Goal: Information Seeking & Learning: Check status

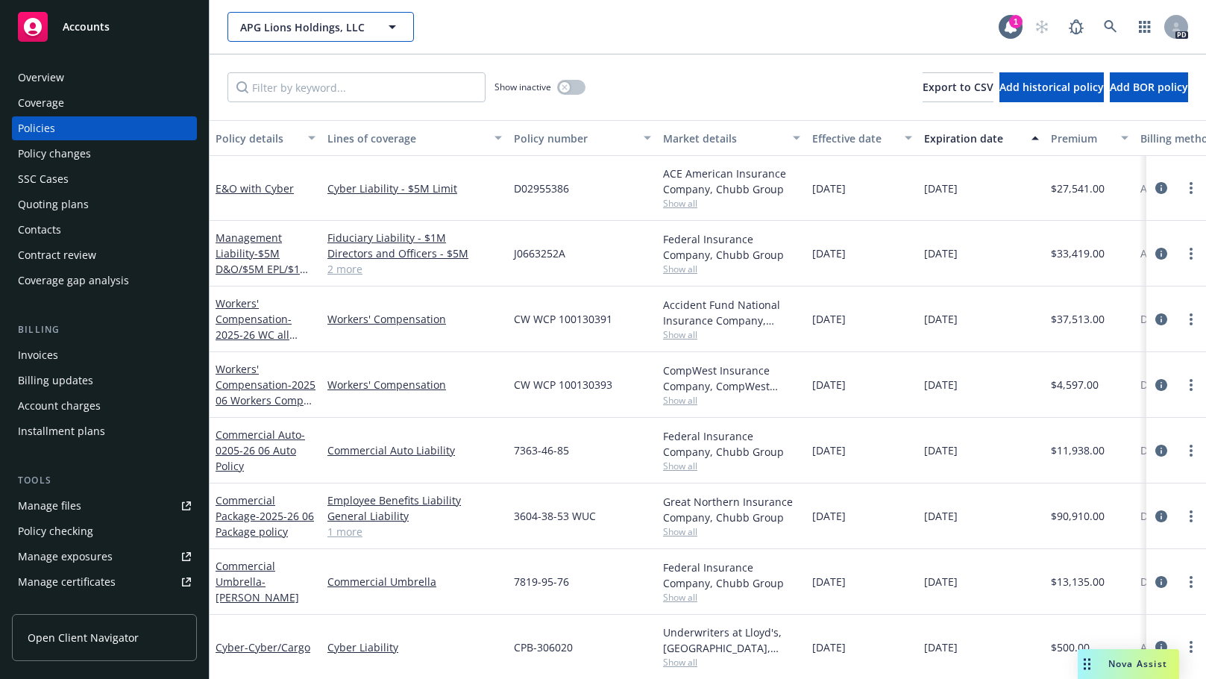
click at [321, 23] on span "APG Lions Holdings, LLC" at bounding box center [304, 27] width 129 height 16
click at [1114, 19] on link at bounding box center [1111, 27] width 30 height 30
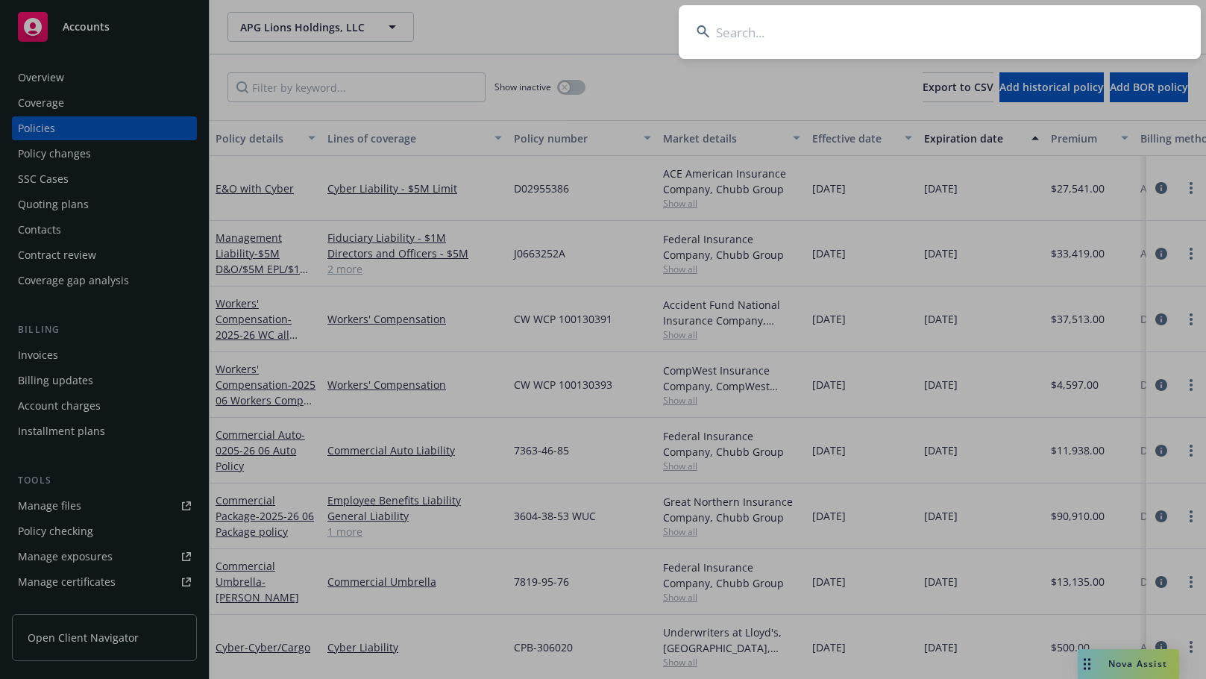
click at [767, 32] on input at bounding box center [940, 32] width 522 height 54
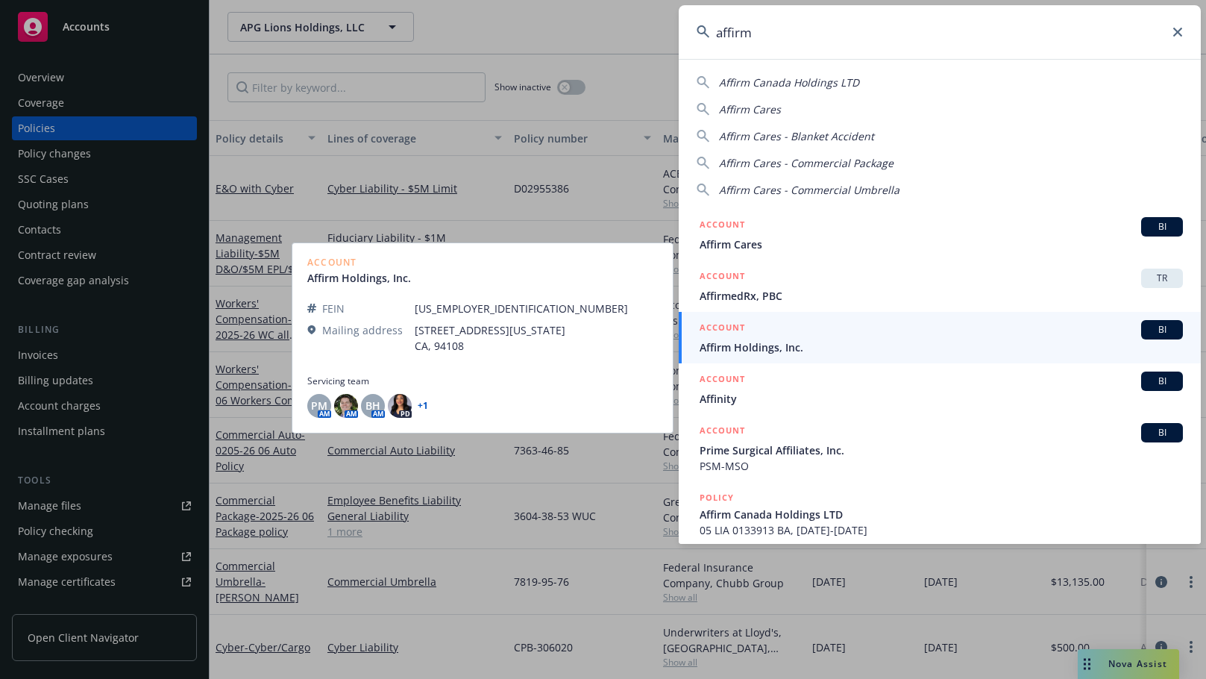
type input "affirm"
click at [749, 344] on span "Affirm Holdings, Inc." at bounding box center [941, 347] width 483 height 16
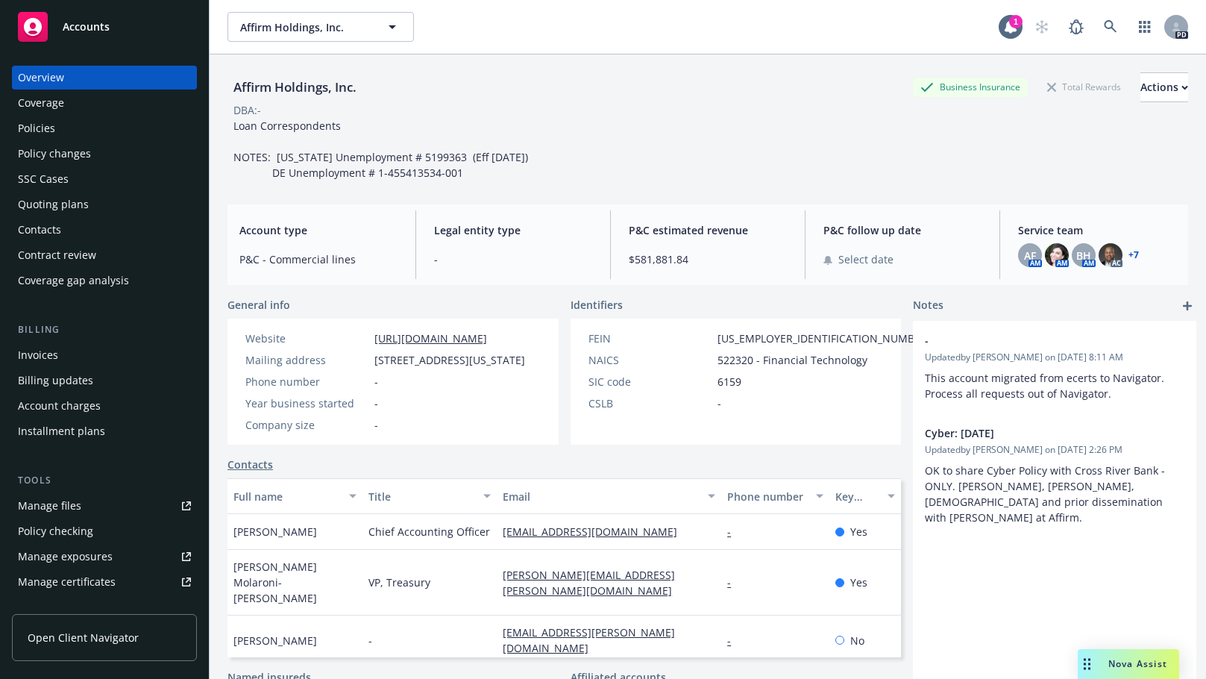
click at [34, 127] on div "Policies" at bounding box center [36, 128] width 37 height 24
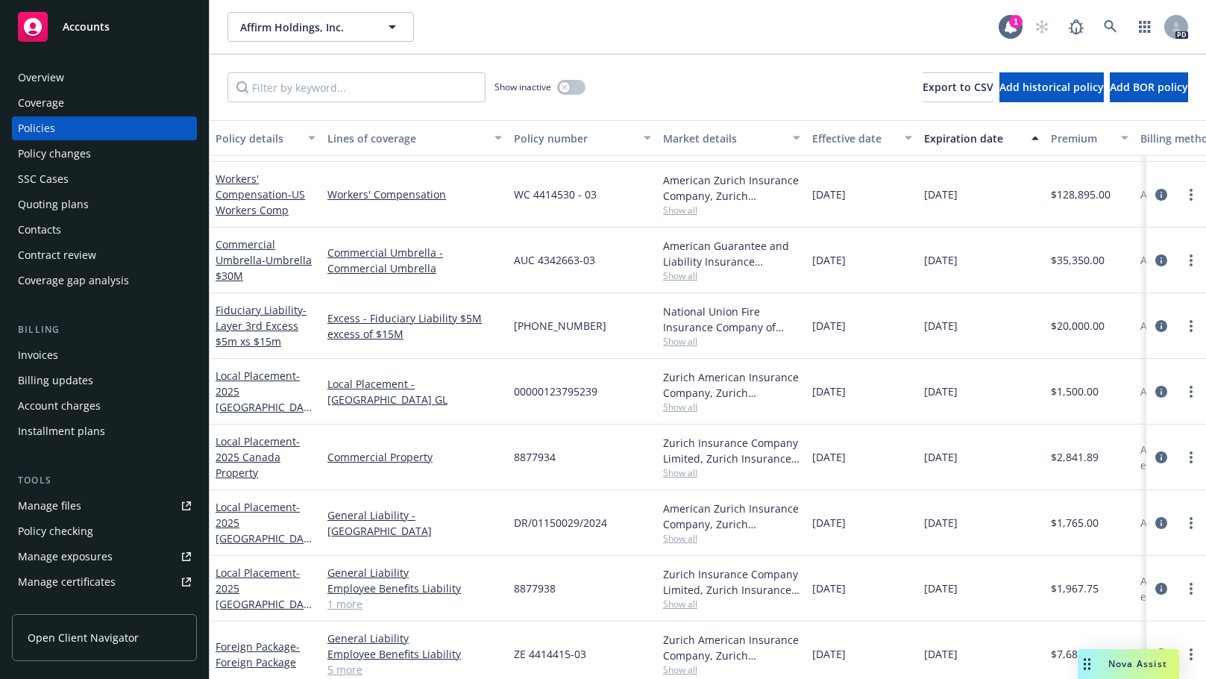
scroll to position [806, 0]
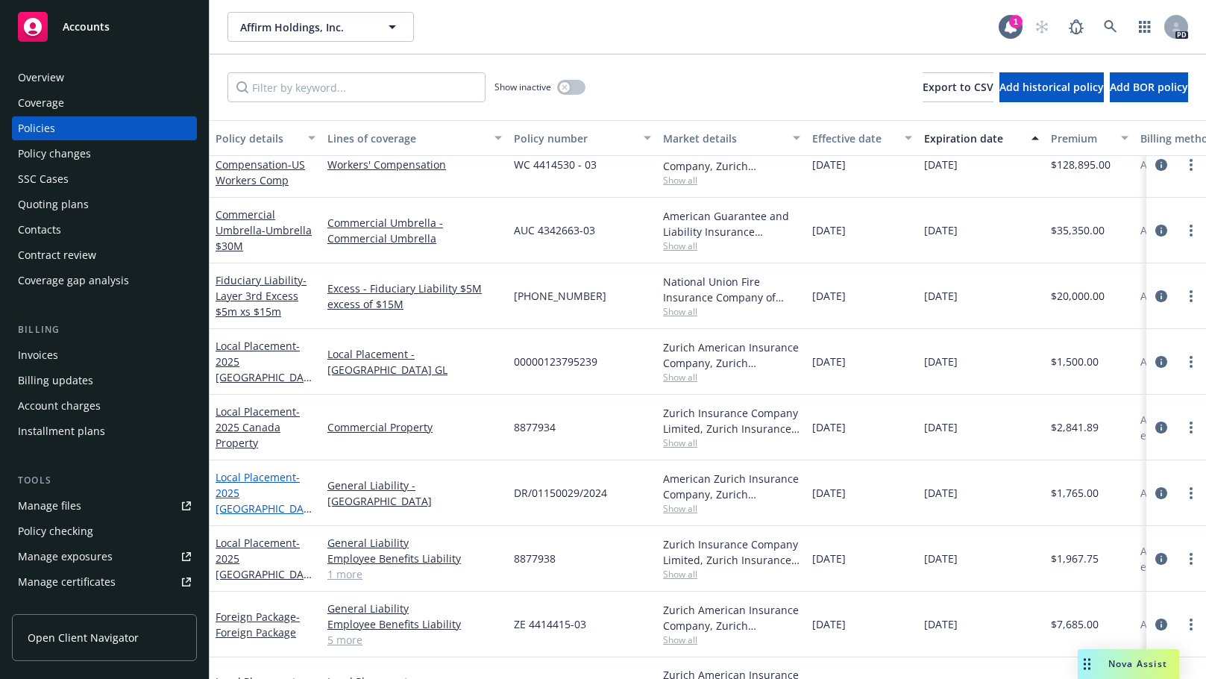
click at [242, 484] on link "Local Placement - 2025 [GEOGRAPHIC_DATA] GL" at bounding box center [263, 500] width 94 height 61
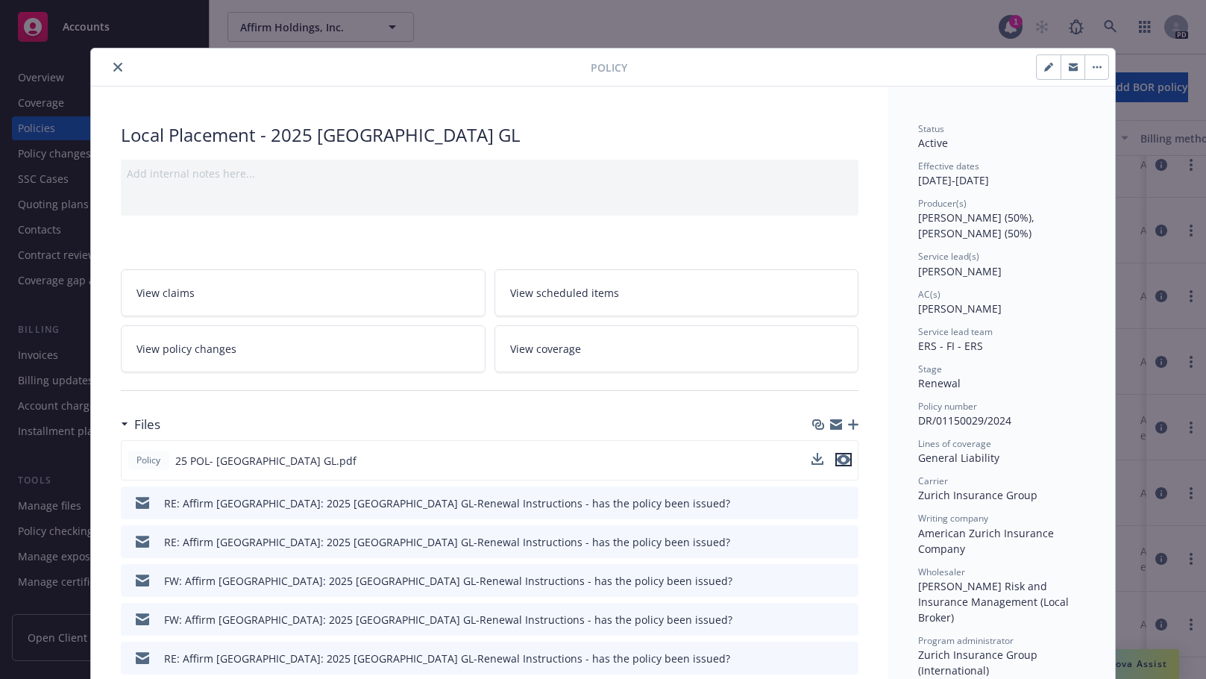
click at [843, 459] on icon "preview file" at bounding box center [843, 459] width 13 height 10
click at [842, 502] on icon "preview file" at bounding box center [844, 502] width 13 height 10
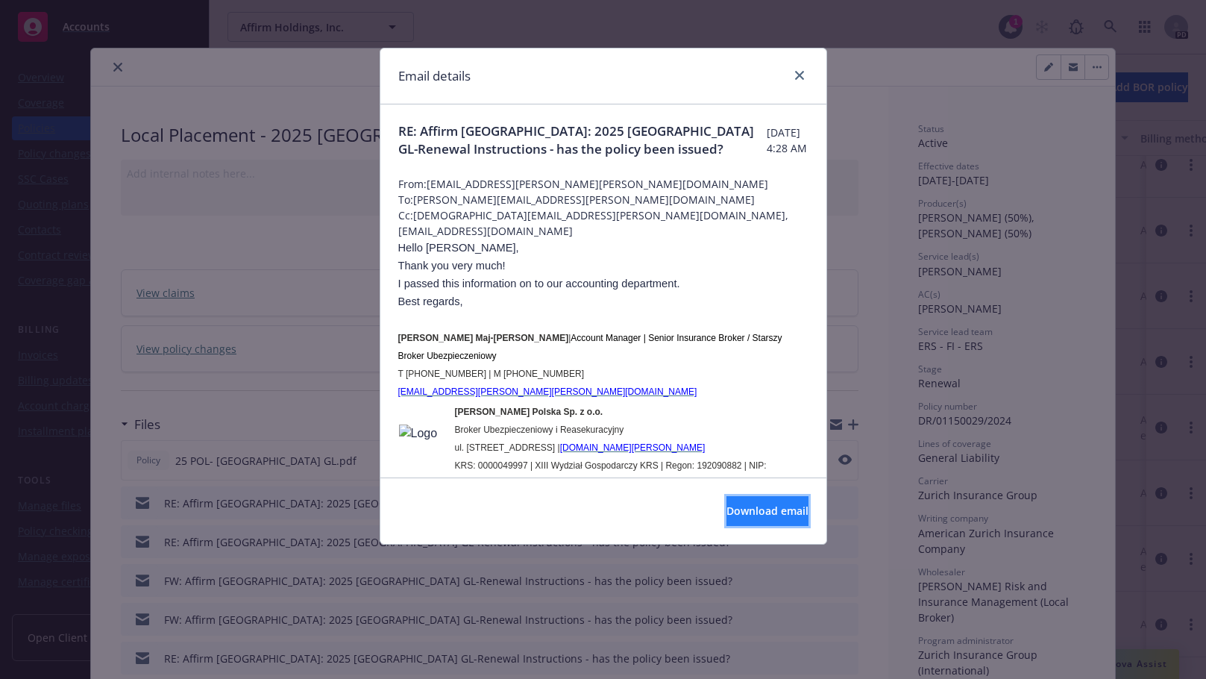
click at [727, 512] on span "Download email" at bounding box center [768, 511] width 82 height 14
click at [797, 72] on icon "close" at bounding box center [799, 75] width 9 height 9
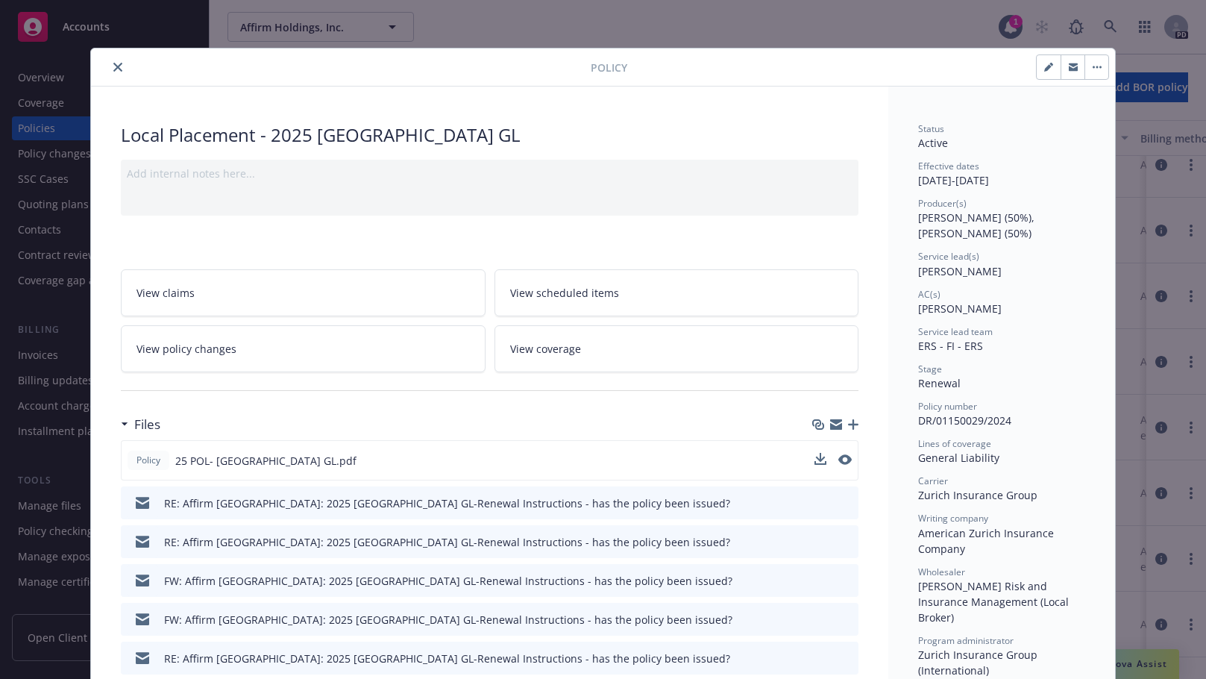
click at [113, 69] on icon "close" at bounding box center [117, 67] width 9 height 9
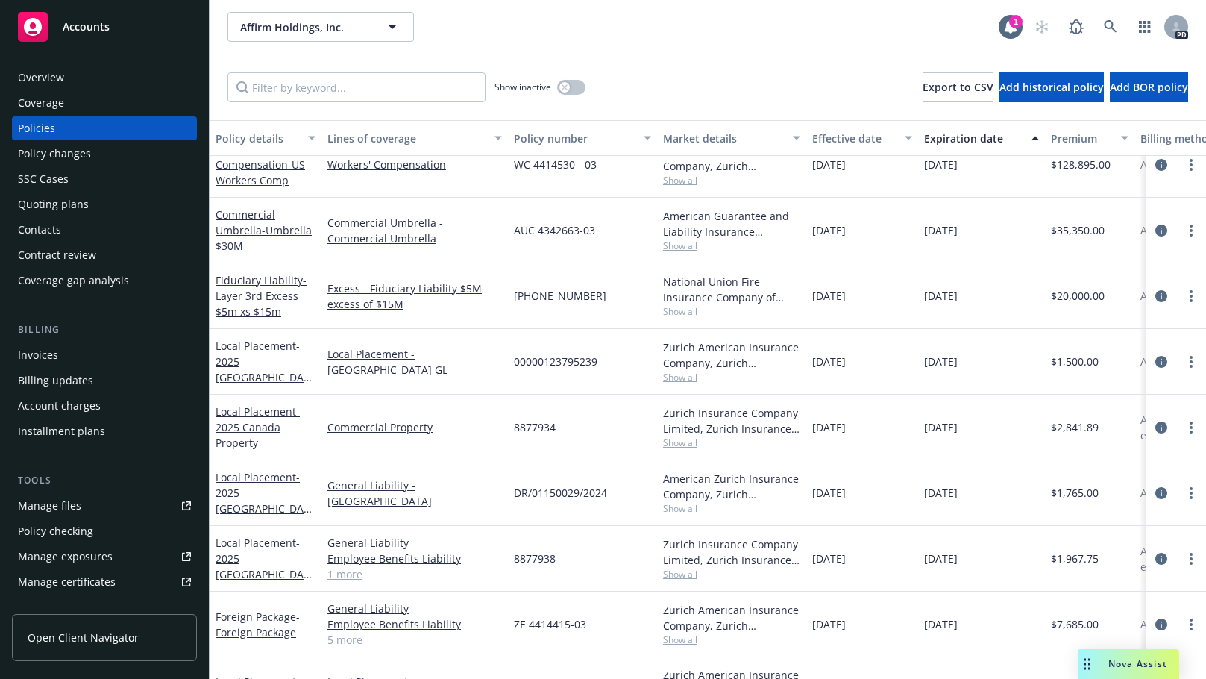
click at [110, 63] on div "Overview Coverage Policies Policy changes SSC Cases Quoting plans Contacts Cont…" at bounding box center [104, 363] width 209 height 631
click at [397, 19] on icon "button" at bounding box center [392, 27] width 18 height 18
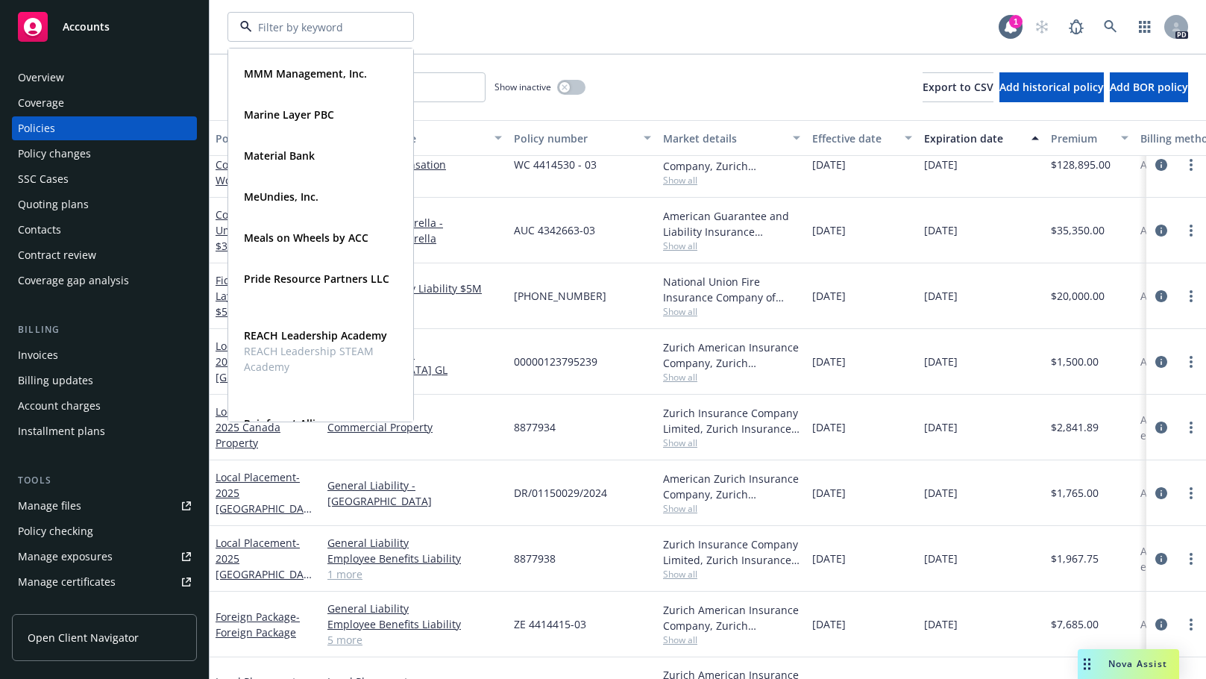
scroll to position [641, 0]
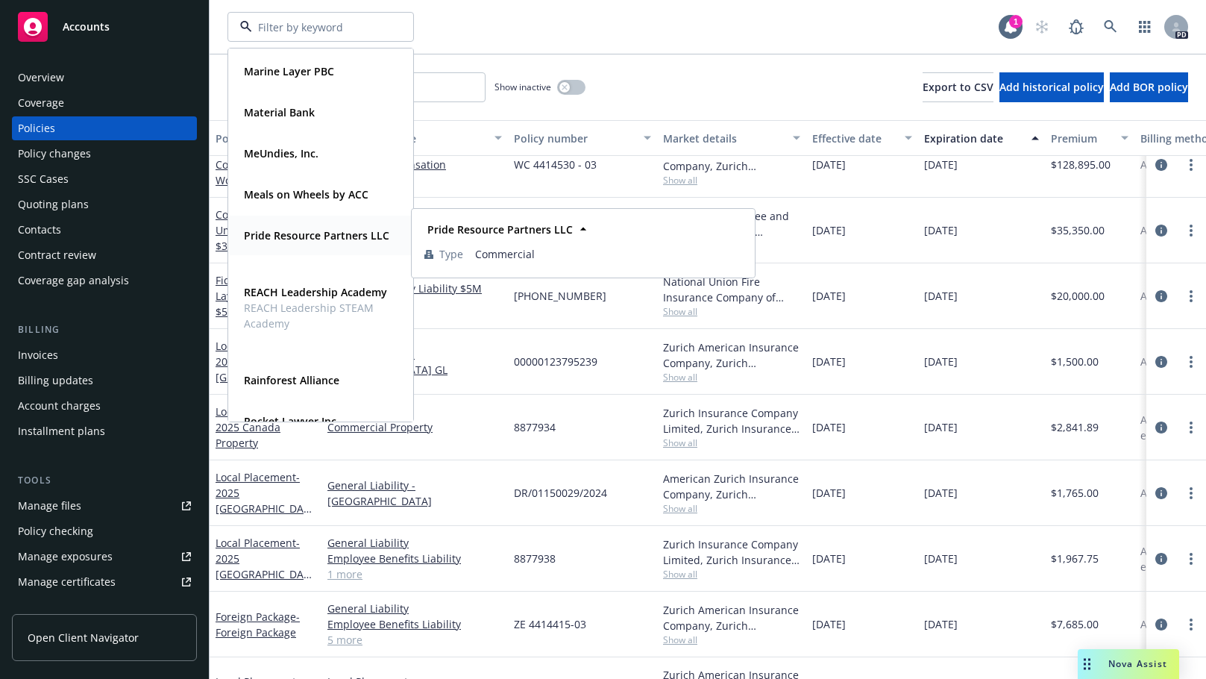
click at [283, 234] on strong "Pride Resource Partners LLC" at bounding box center [316, 235] width 145 height 14
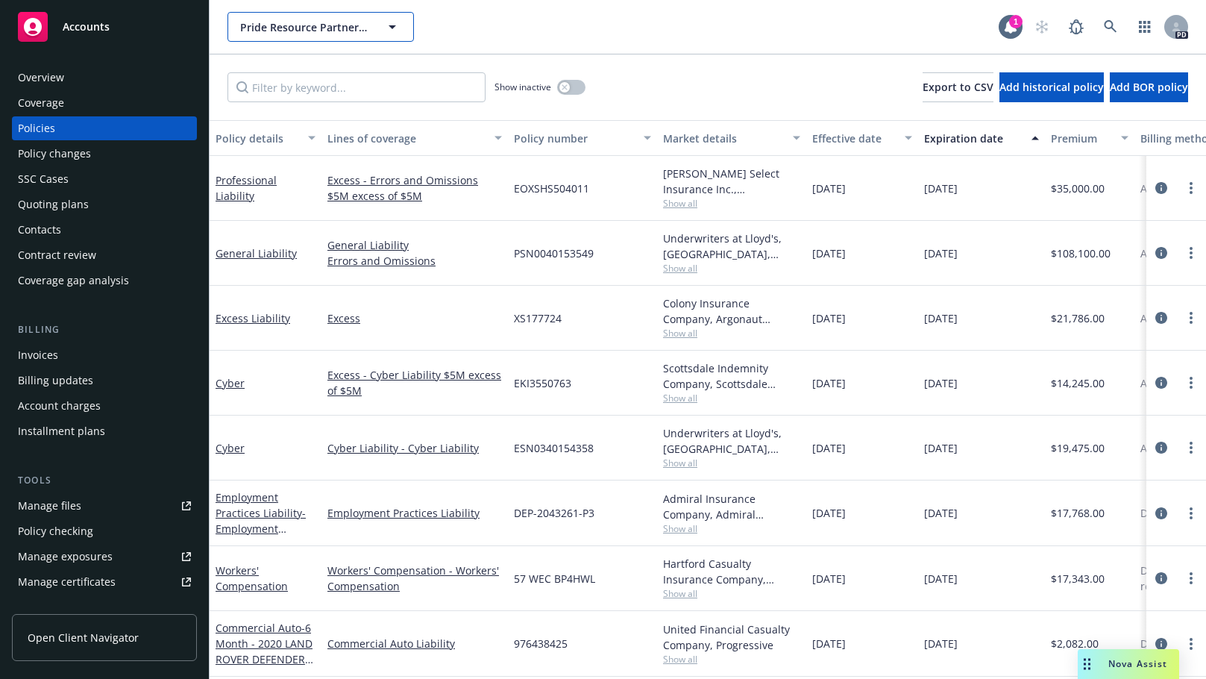
click at [319, 24] on span "Pride Resource Partners LLC" at bounding box center [304, 27] width 129 height 16
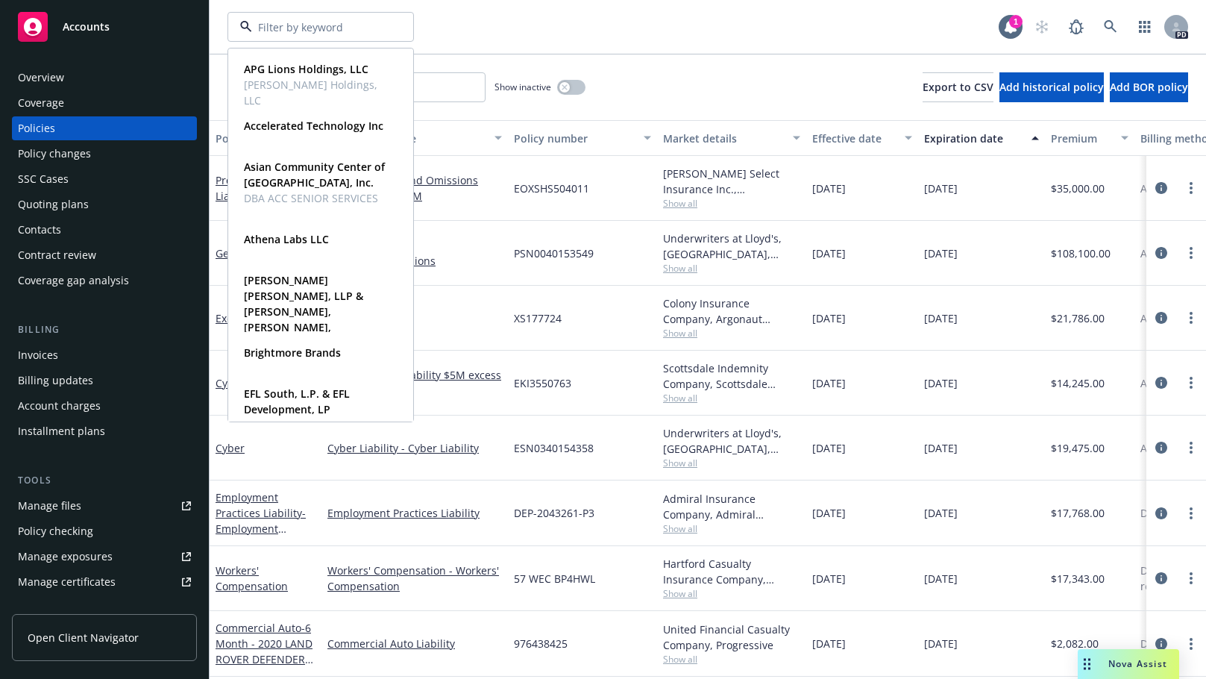
click at [500, 2] on div "APG Lions Holdings, LLC [PERSON_NAME] Holdings, LLC Type Commercial Accelerated…" at bounding box center [708, 27] width 997 height 54
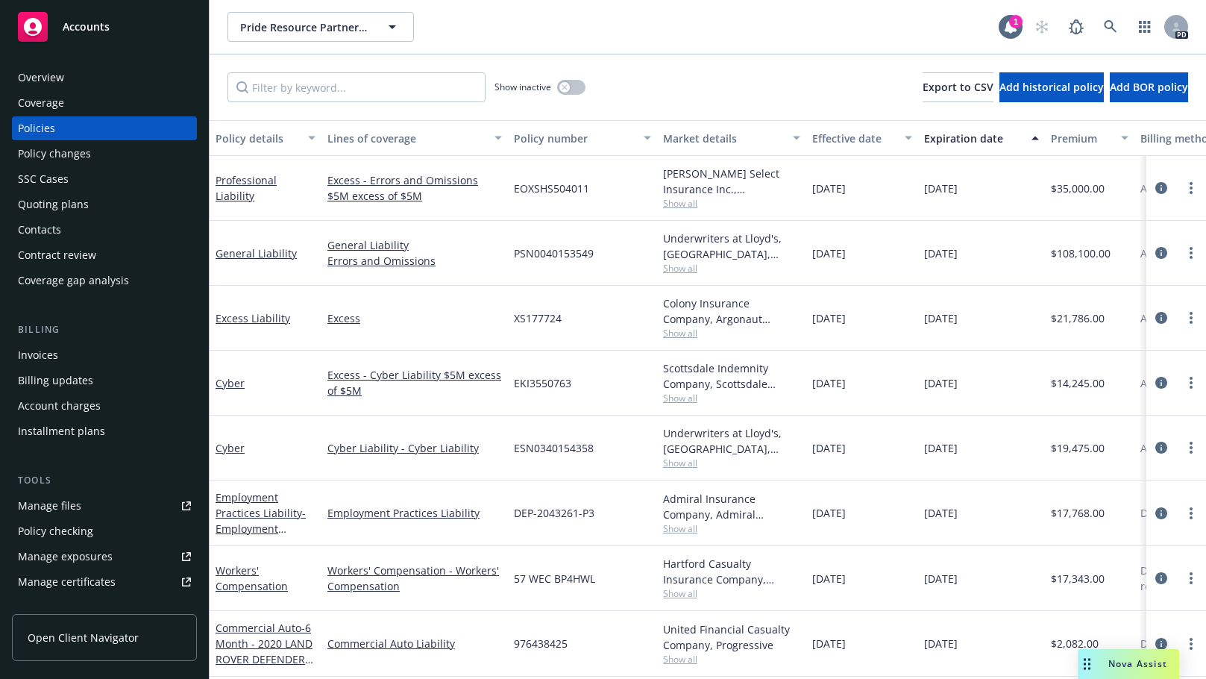
click at [43, 70] on div "Overview" at bounding box center [41, 78] width 46 height 24
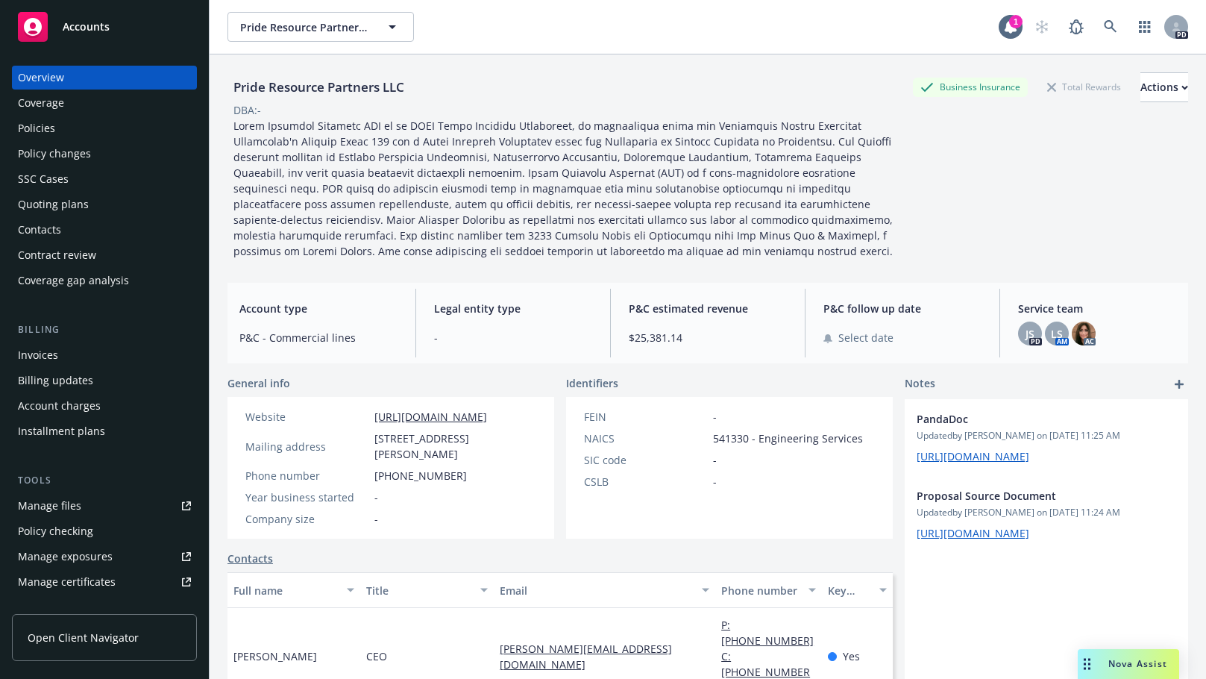
click at [90, 24] on span "Accounts" at bounding box center [86, 27] width 47 height 12
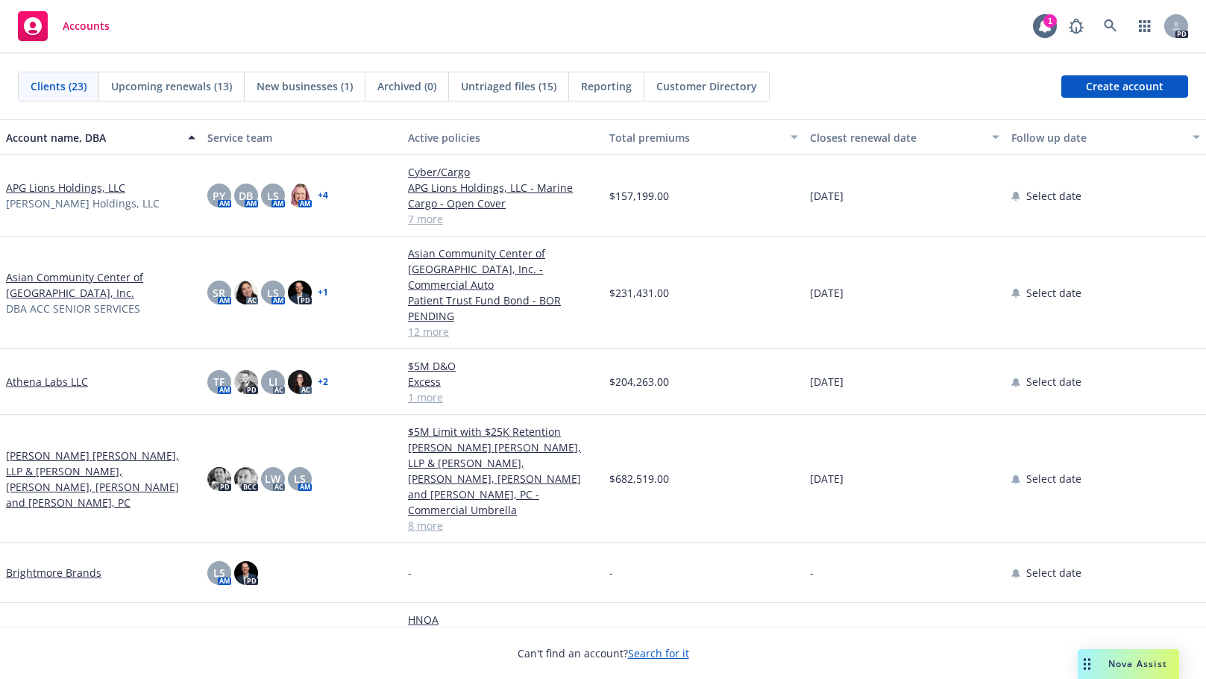
click at [177, 81] on span "Upcoming renewals (13)" at bounding box center [171, 86] width 121 height 16
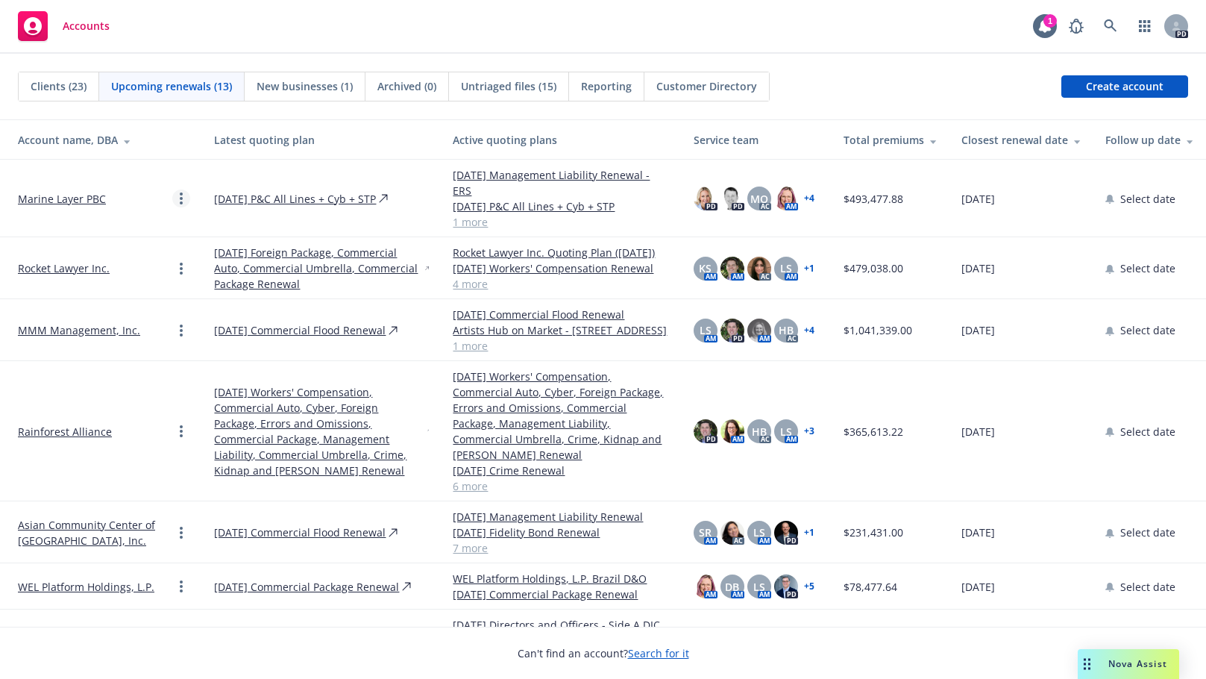
click at [180, 192] on circle "Open options" at bounding box center [181, 193] width 3 height 3
click at [347, 126] on th "Latest quoting plan" at bounding box center [321, 140] width 239 height 40
click at [460, 214] on link "1 more" at bounding box center [561, 222] width 217 height 16
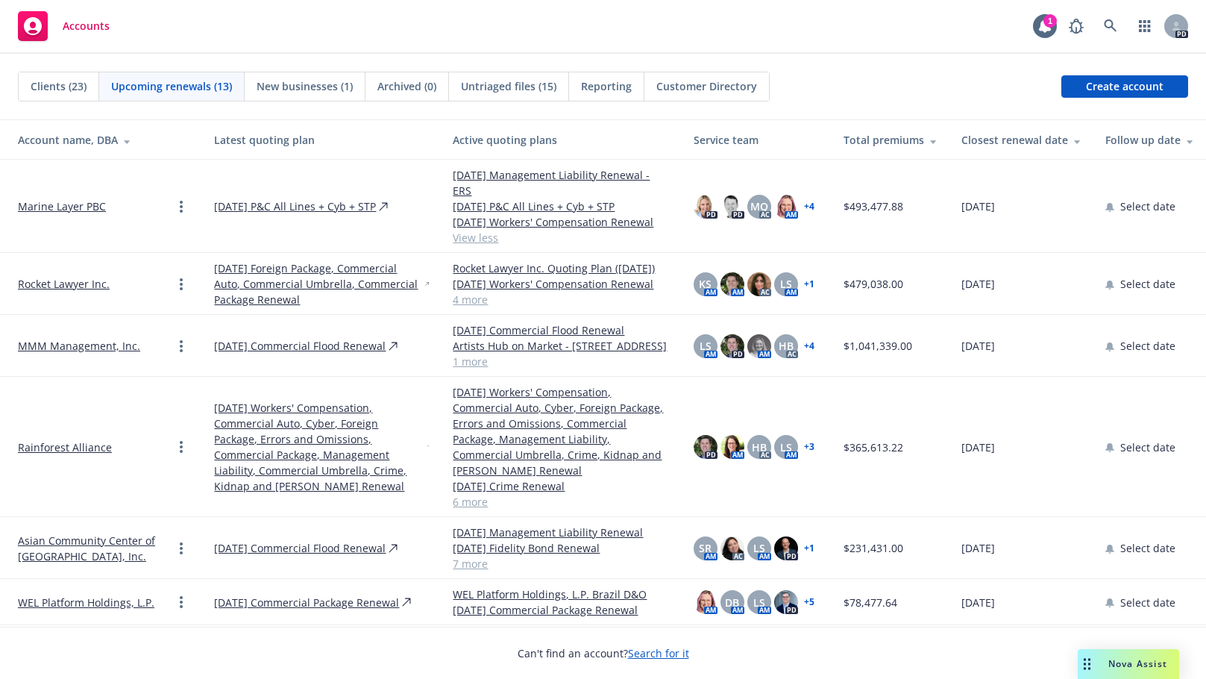
click at [453, 292] on link "4 more" at bounding box center [561, 300] width 217 height 16
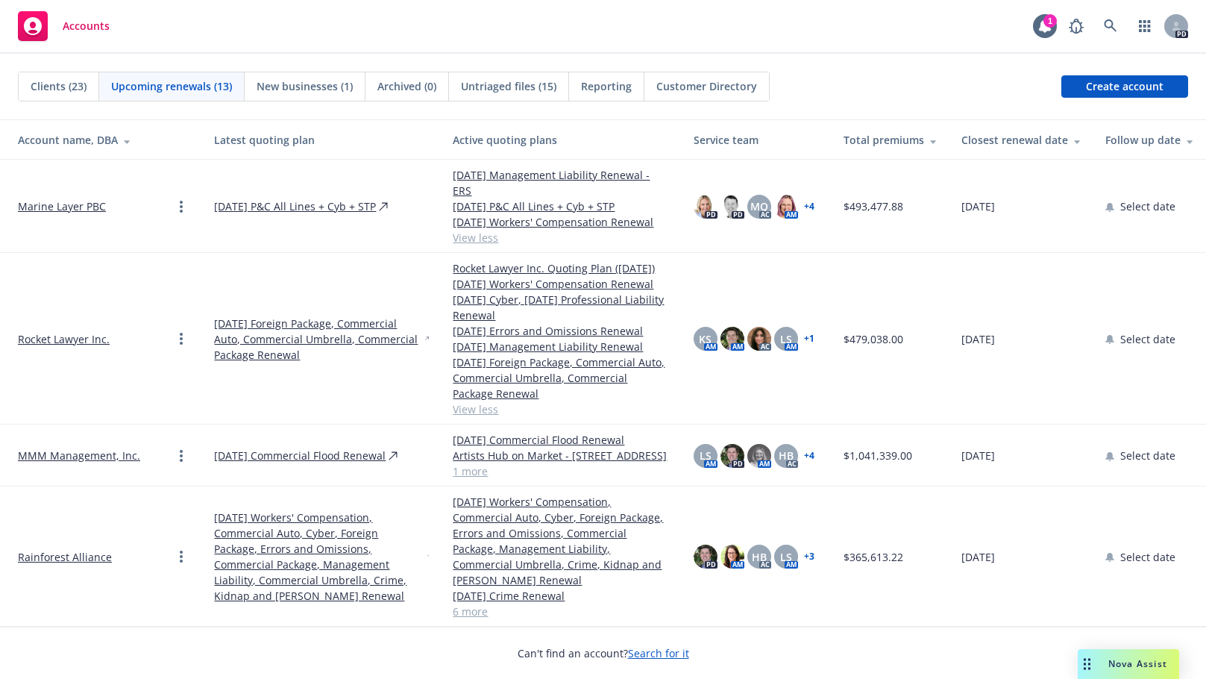
click at [460, 401] on link "View less" at bounding box center [561, 409] width 217 height 16
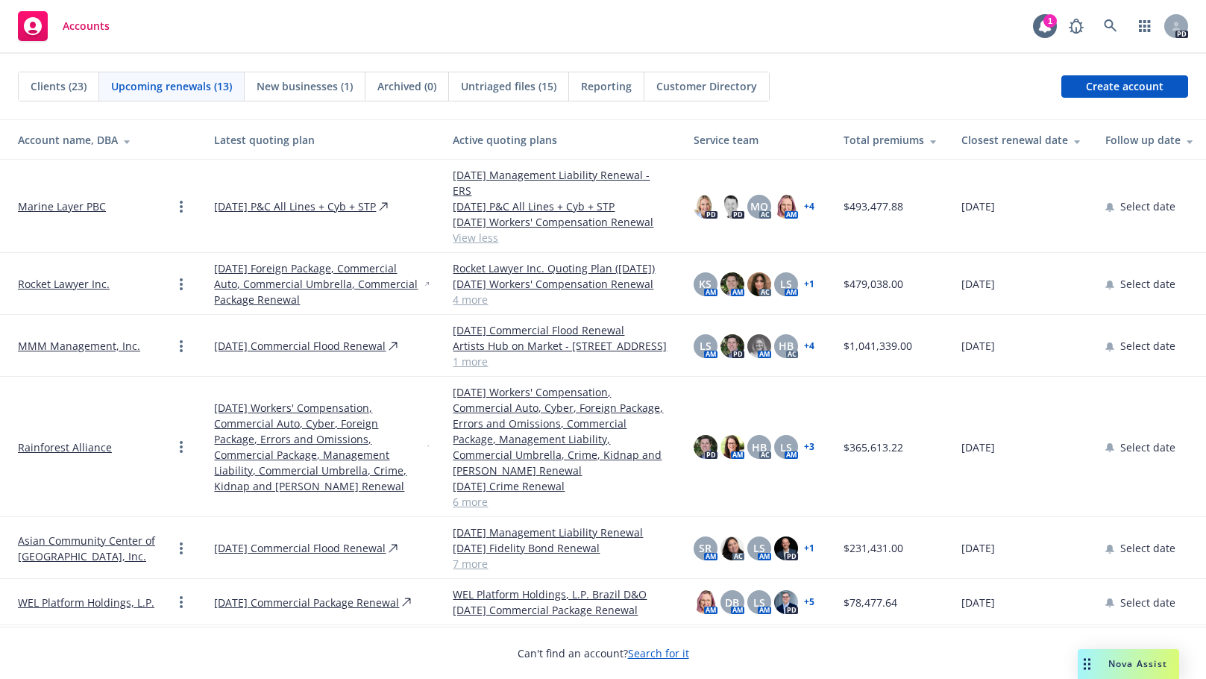
click at [456, 230] on link "View less" at bounding box center [561, 238] width 217 height 16
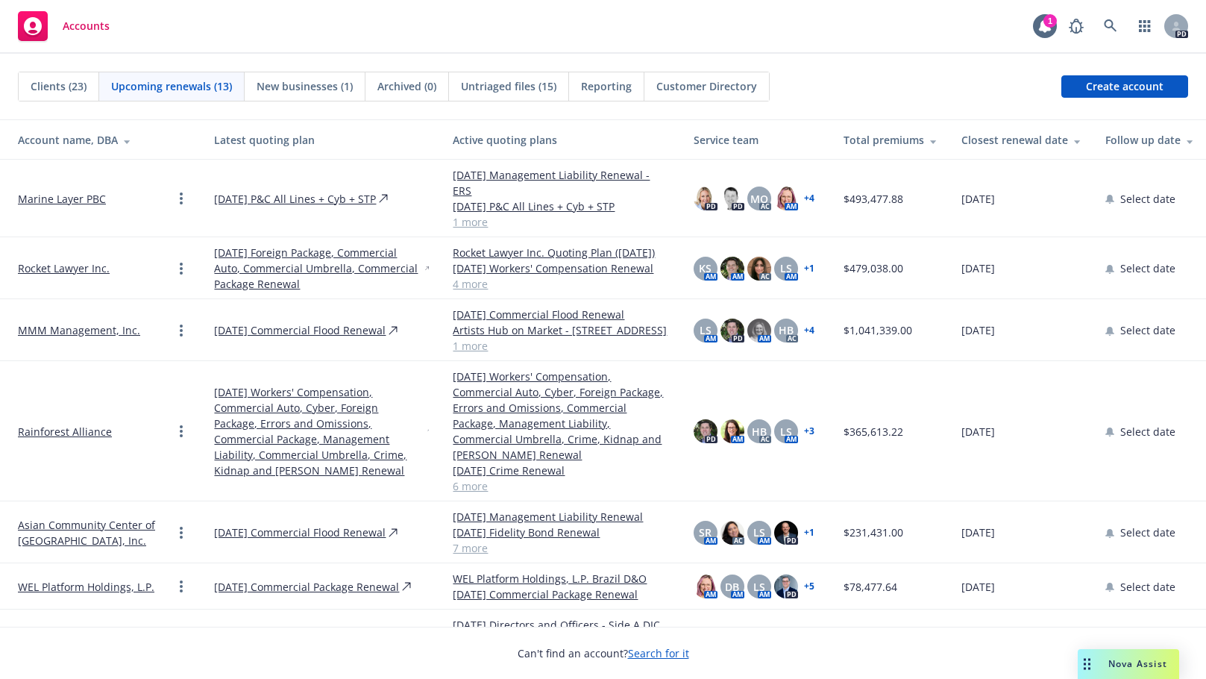
click at [453, 338] on link "1 more" at bounding box center [561, 346] width 217 height 16
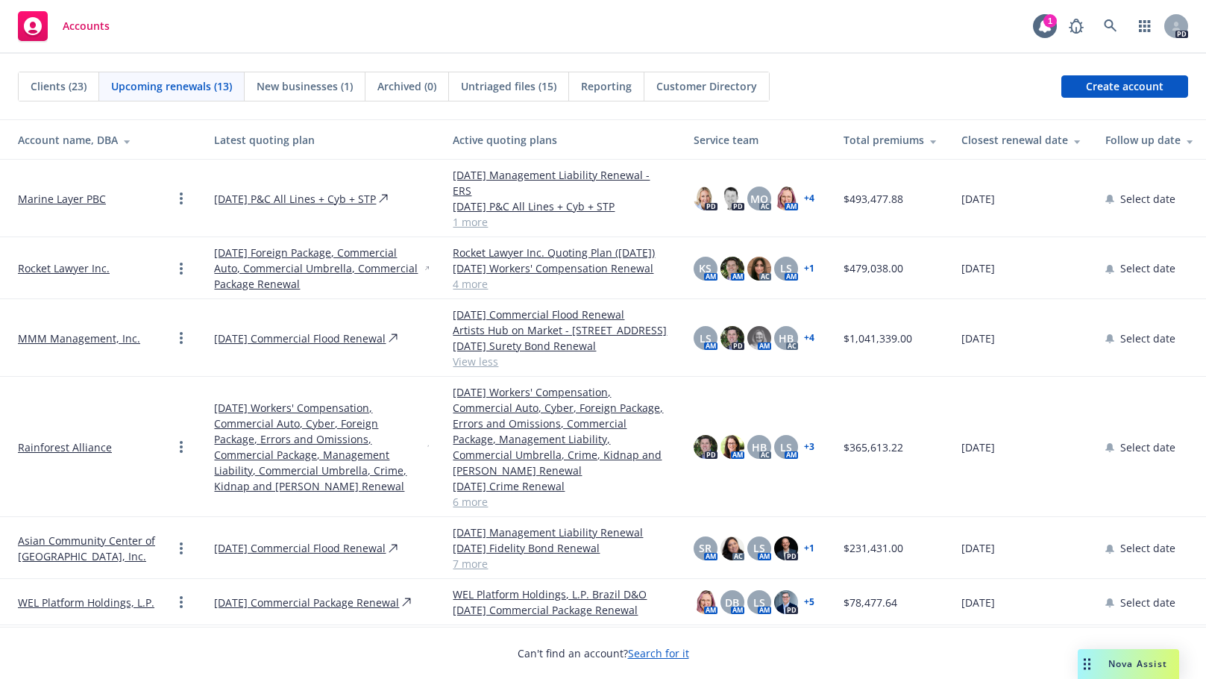
click at [453, 354] on link "View less" at bounding box center [561, 362] width 217 height 16
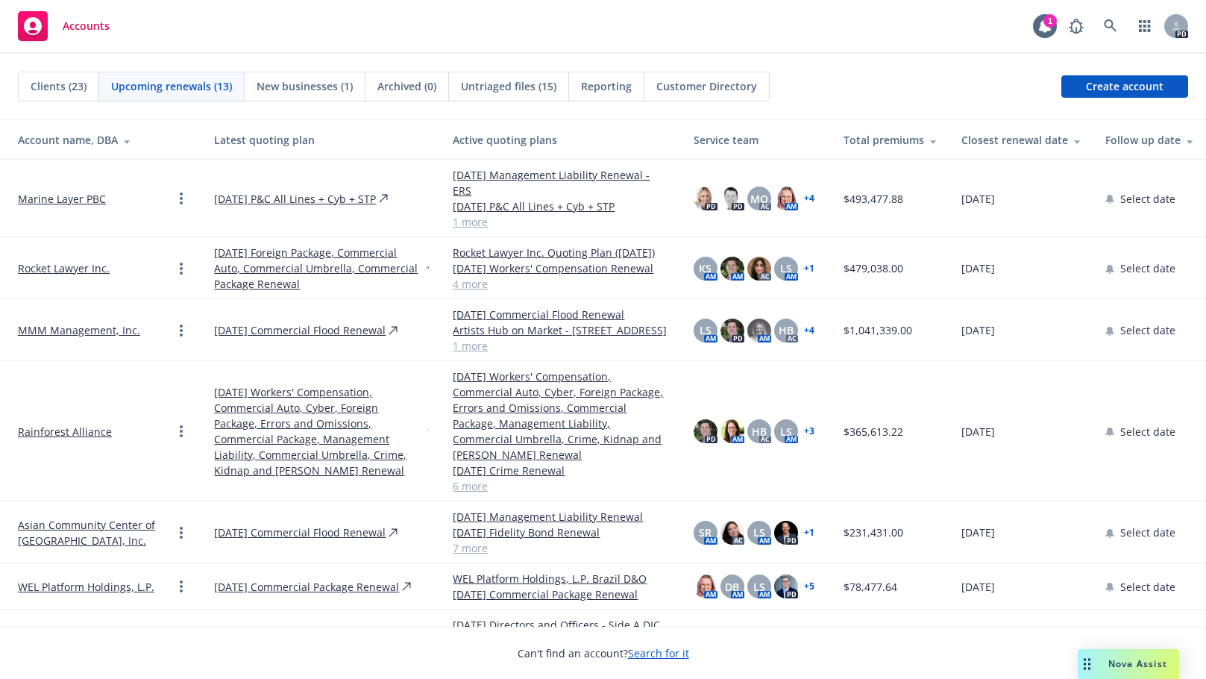
click at [453, 540] on link "7 more" at bounding box center [561, 548] width 217 height 16
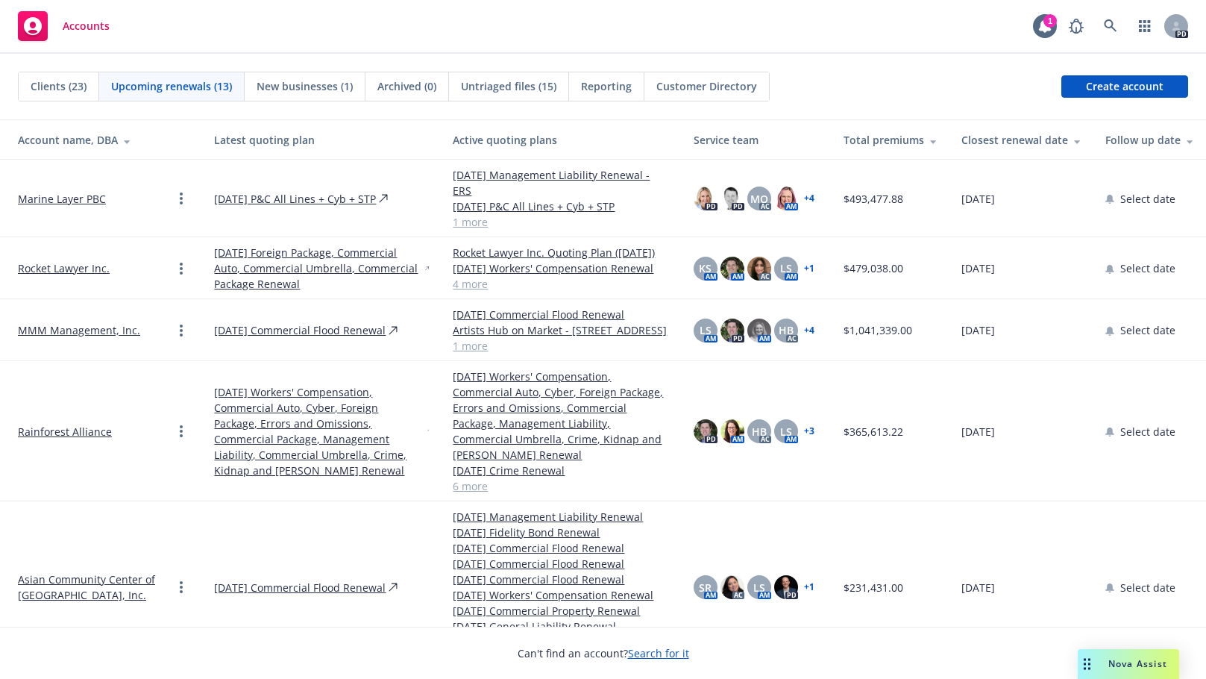
click at [457, 650] on link "View less" at bounding box center [561, 658] width 217 height 16
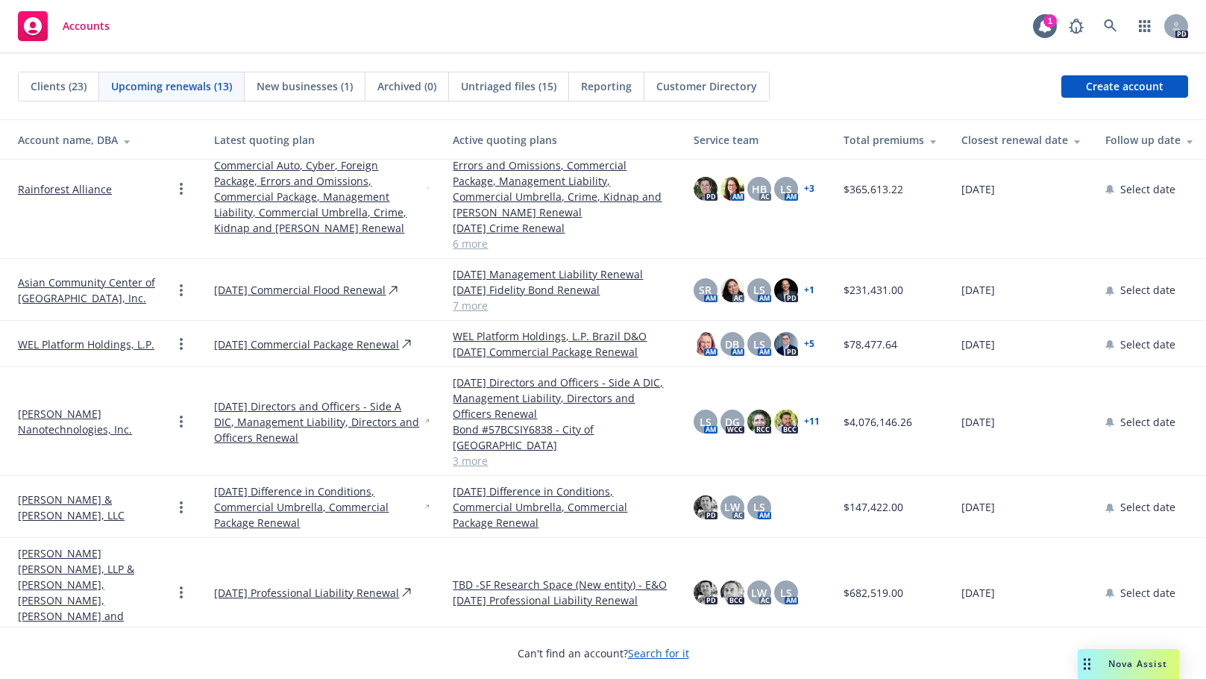
scroll to position [247, 0]
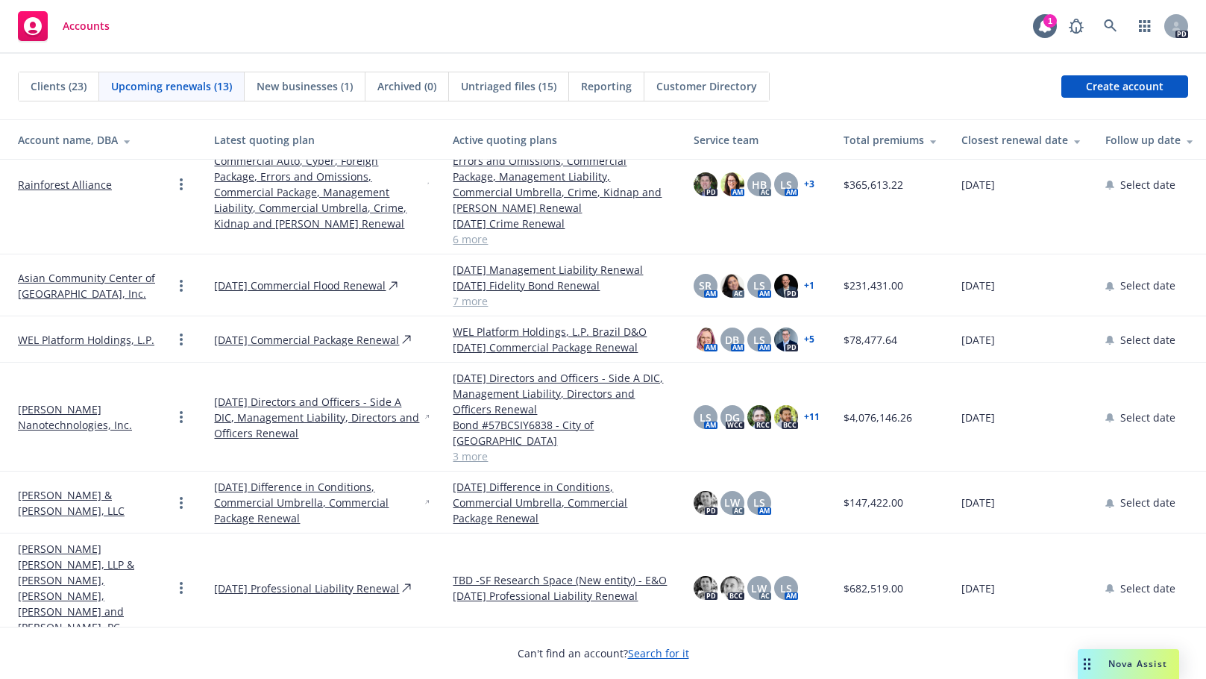
click at [804, 335] on link "+ 5" at bounding box center [809, 339] width 10 height 9
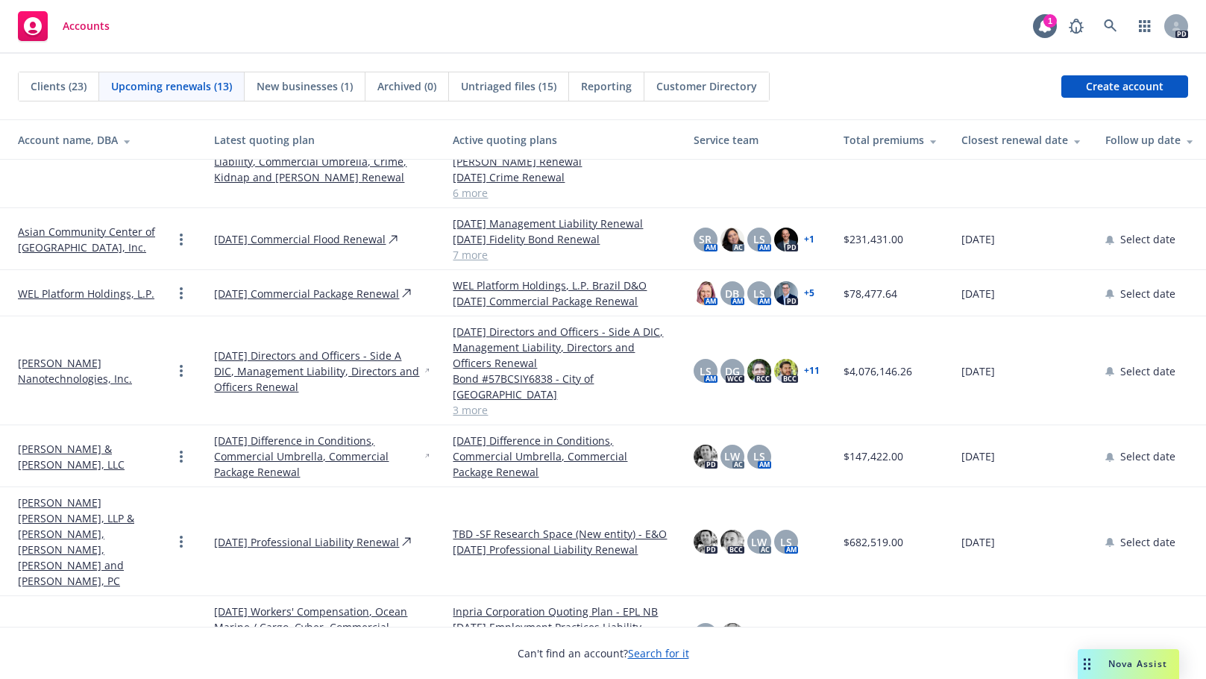
scroll to position [280, 0]
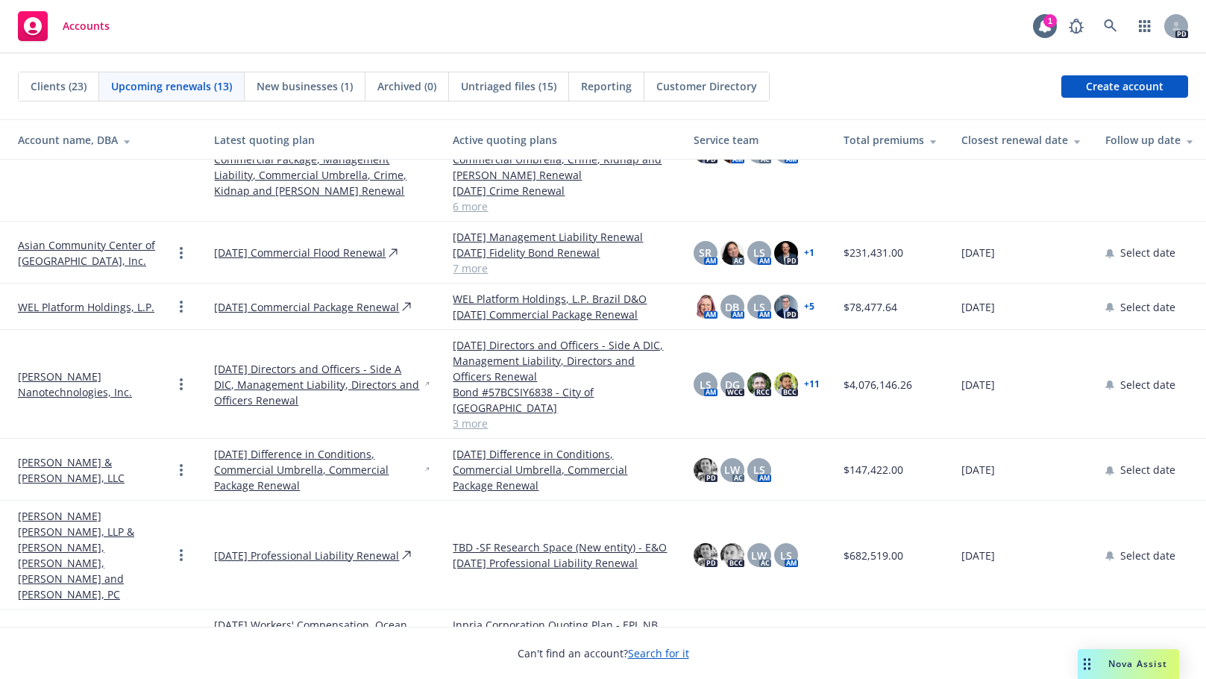
click at [52, 299] on link "WEL Platform Holdings, L.P." at bounding box center [86, 307] width 137 height 16
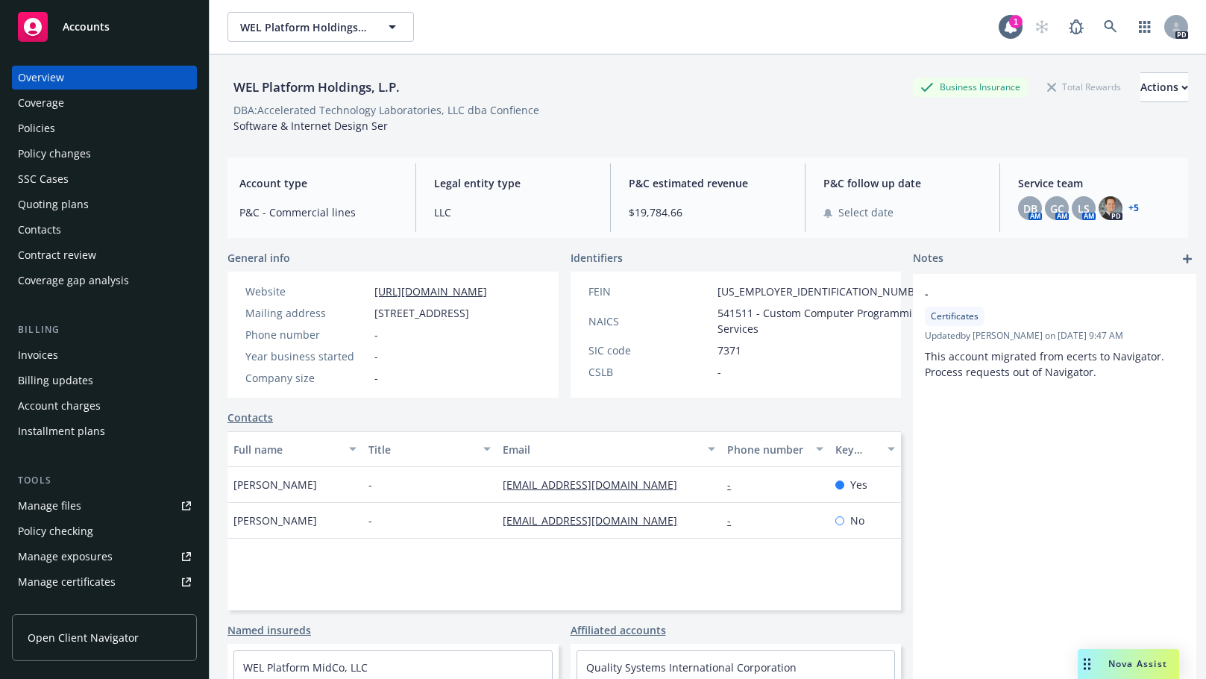
click at [36, 128] on div "Policies" at bounding box center [36, 128] width 37 height 24
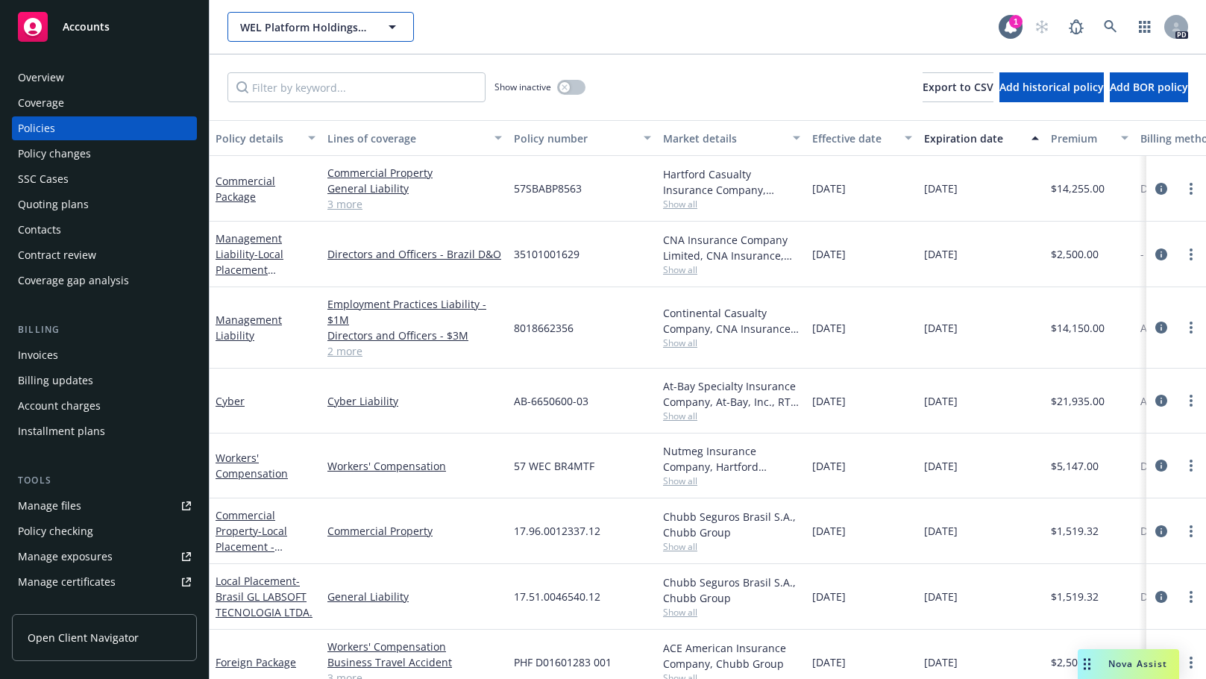
click at [387, 26] on icon "button" at bounding box center [392, 27] width 18 height 18
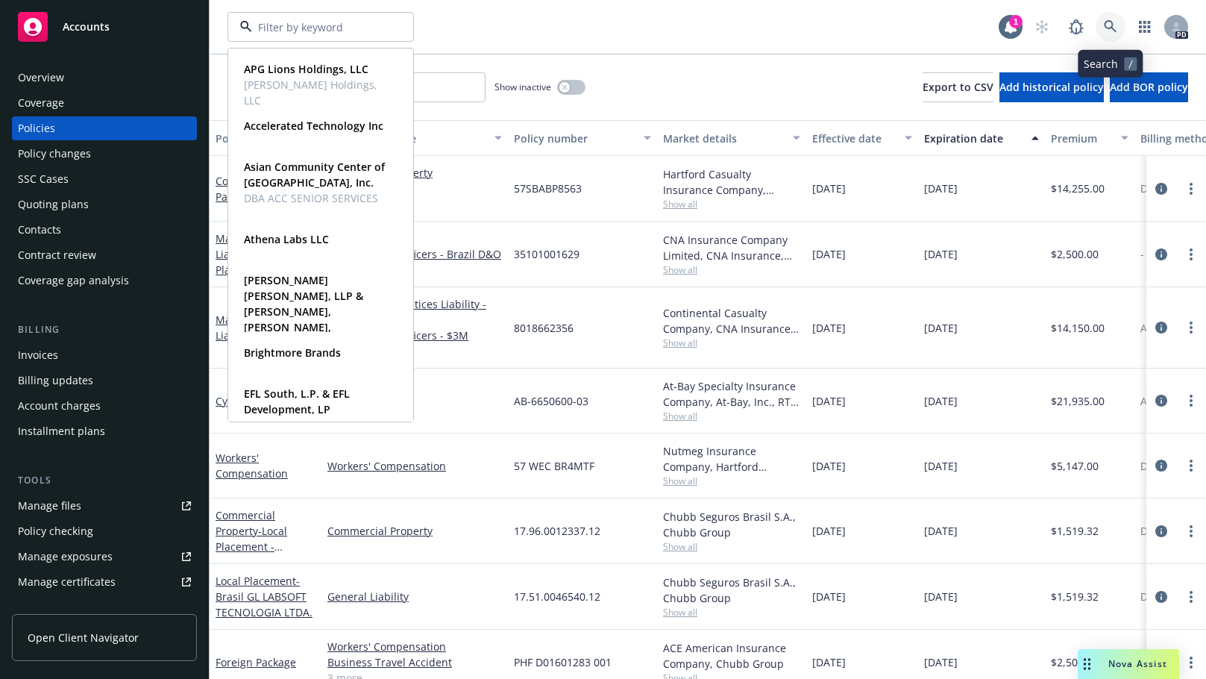
click at [1103, 25] on link at bounding box center [1111, 27] width 30 height 30
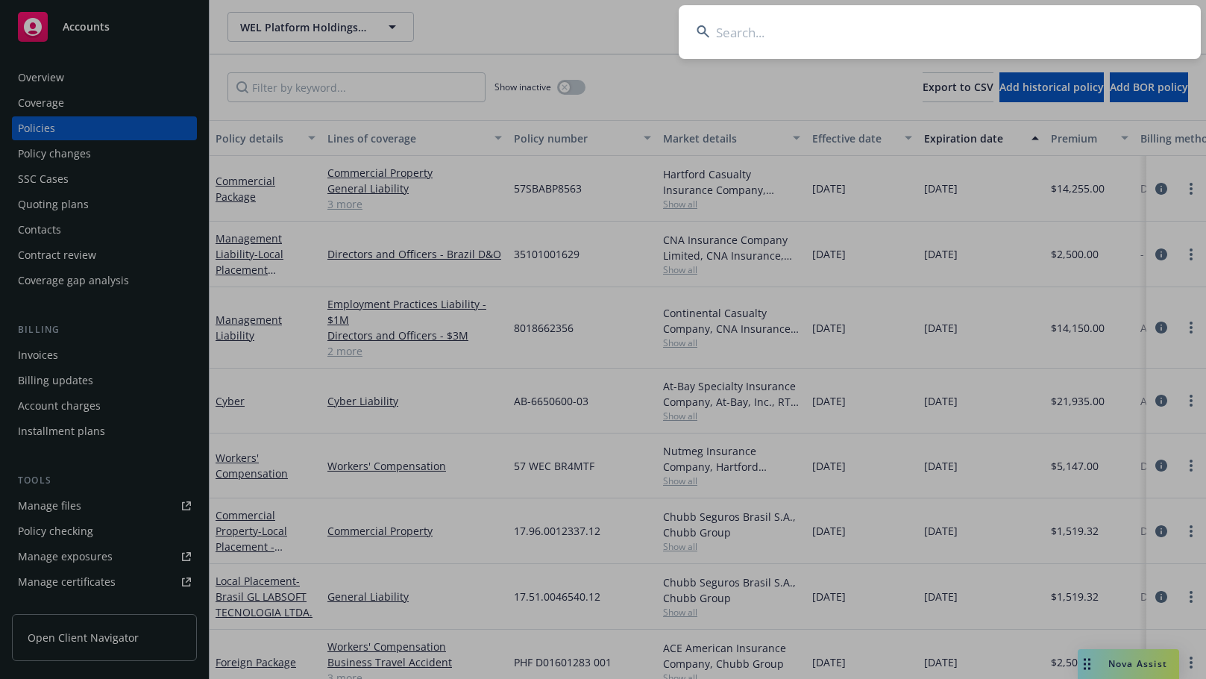
click at [756, 27] on input at bounding box center [940, 32] width 522 height 54
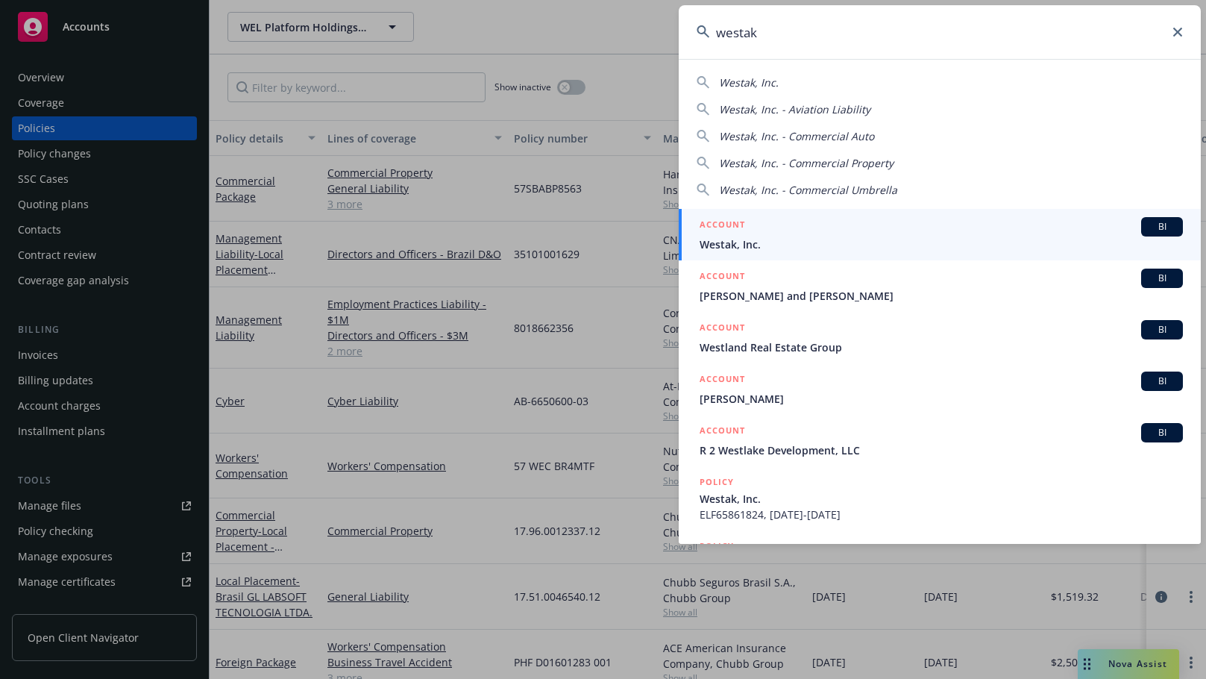
type input "westak"
click at [732, 244] on span "Westak, Inc." at bounding box center [941, 244] width 483 height 16
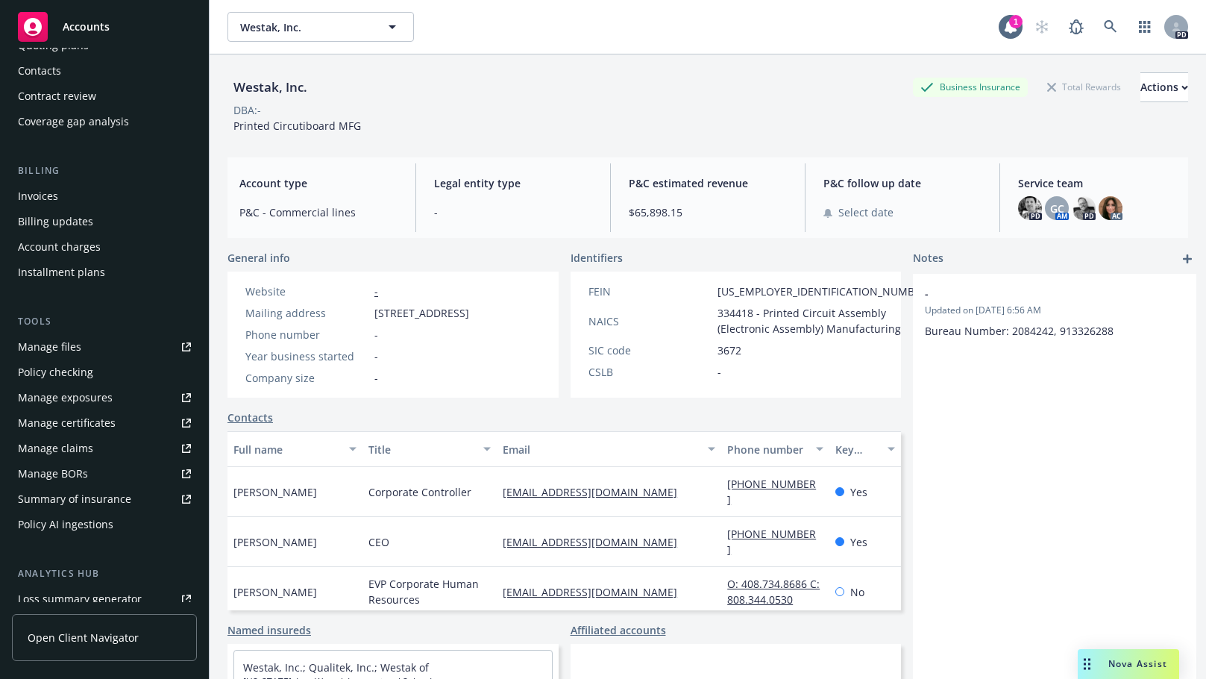
scroll to position [344, 0]
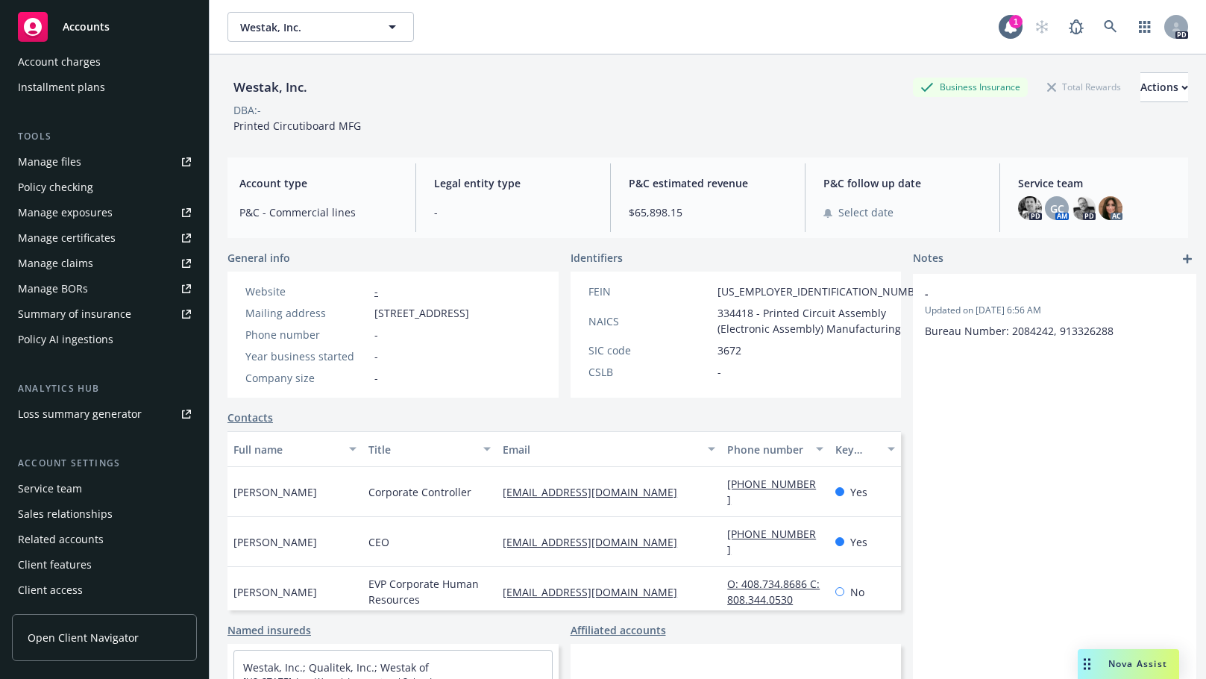
click at [43, 486] on div "Service team" at bounding box center [50, 489] width 64 height 24
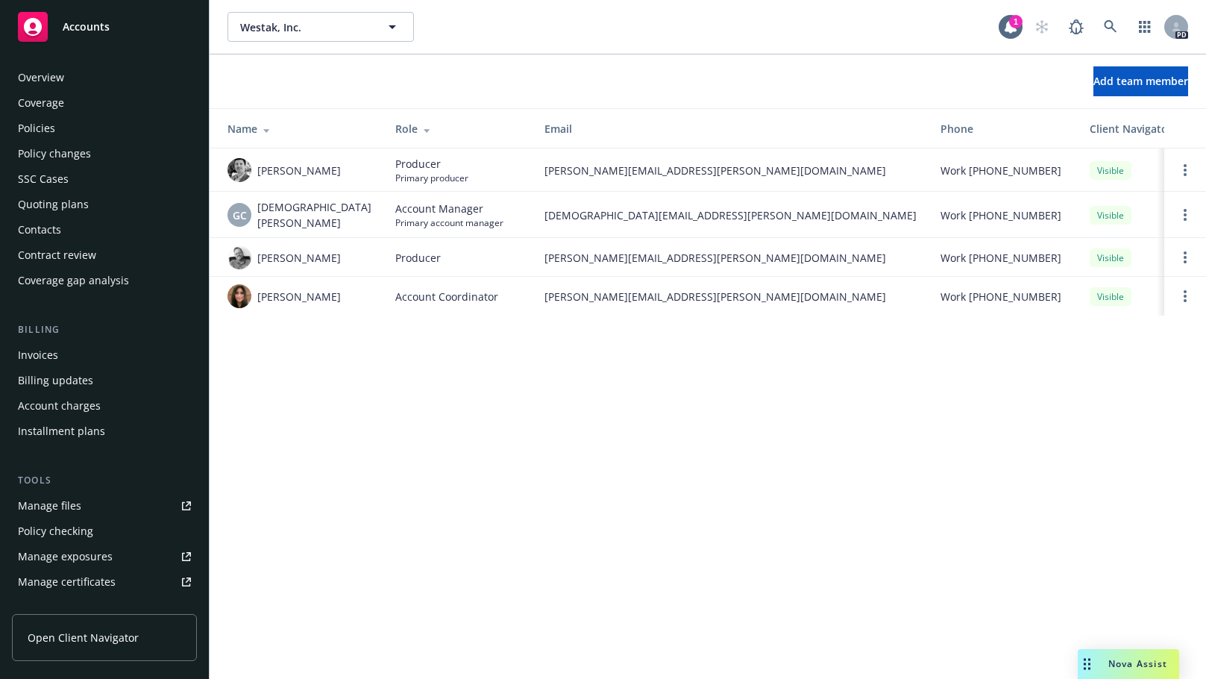
click at [48, 202] on div "Quoting plans" at bounding box center [53, 204] width 71 height 24
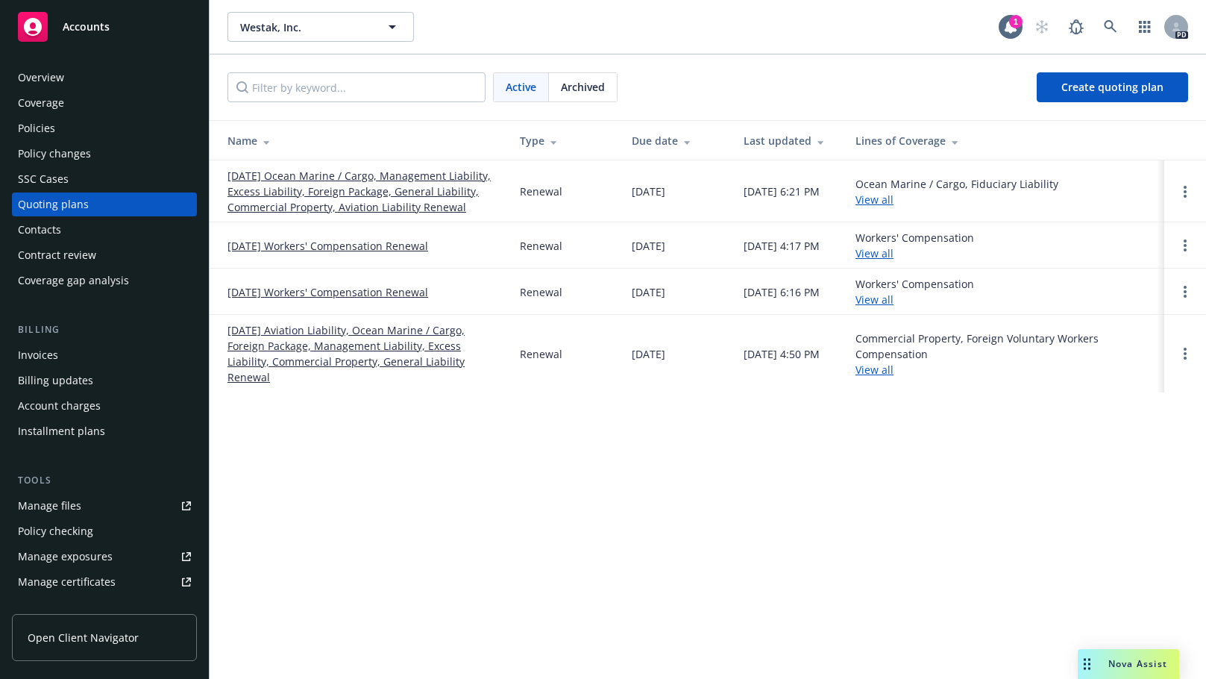
click at [311, 185] on link "[DATE] Ocean Marine / Cargo, Management Liability, Excess Liability, Foreign Pa…" at bounding box center [362, 191] width 269 height 47
